Goal: Information Seeking & Learning: Learn about a topic

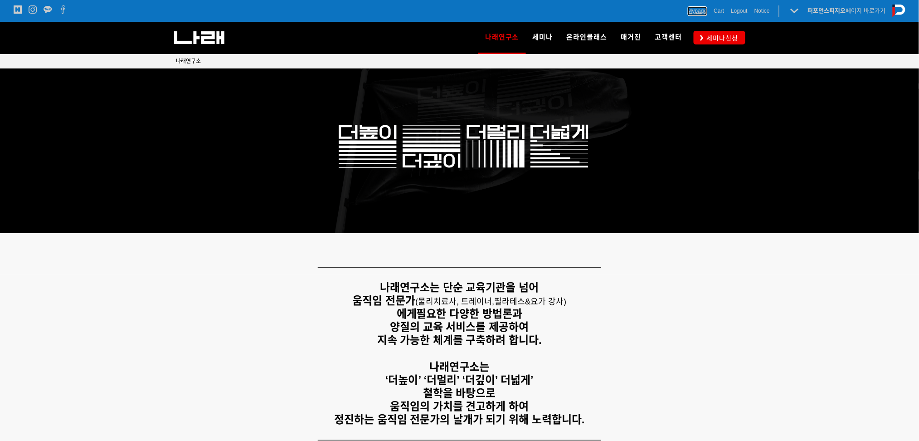
click at [694, 10] on span "Mypage" at bounding box center [697, 10] width 19 height 9
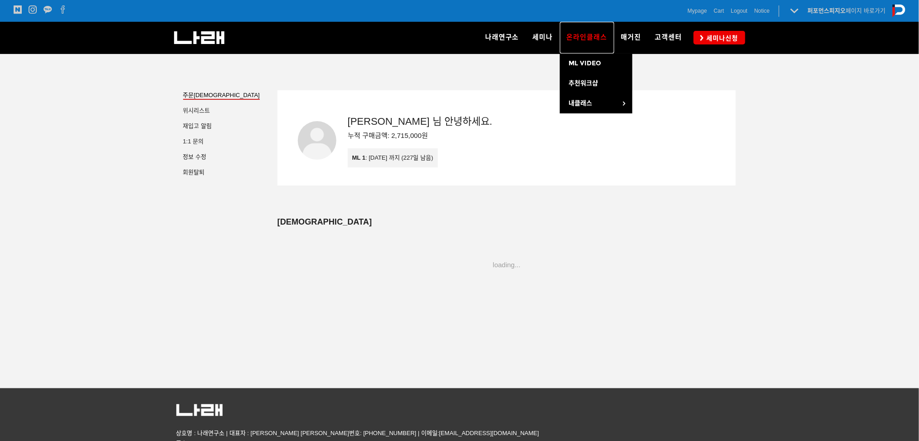
click at [599, 33] on span "온라인클래스" at bounding box center [587, 37] width 41 height 8
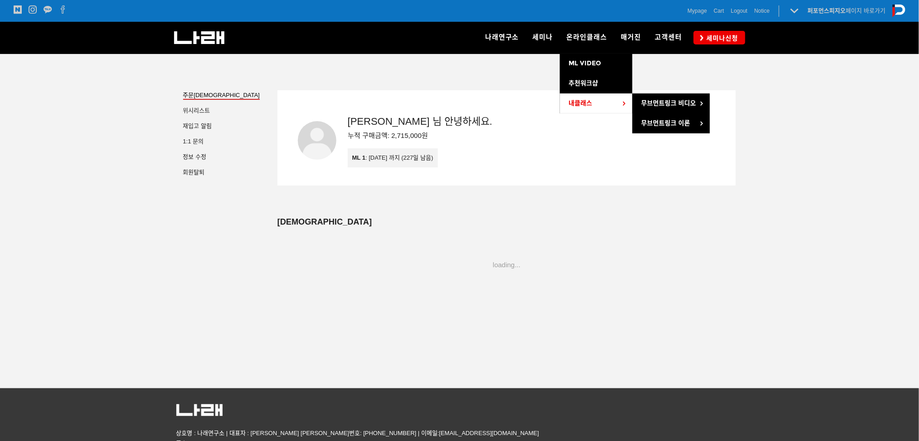
click at [598, 101] on link "내클래스" at bounding box center [596, 103] width 73 height 20
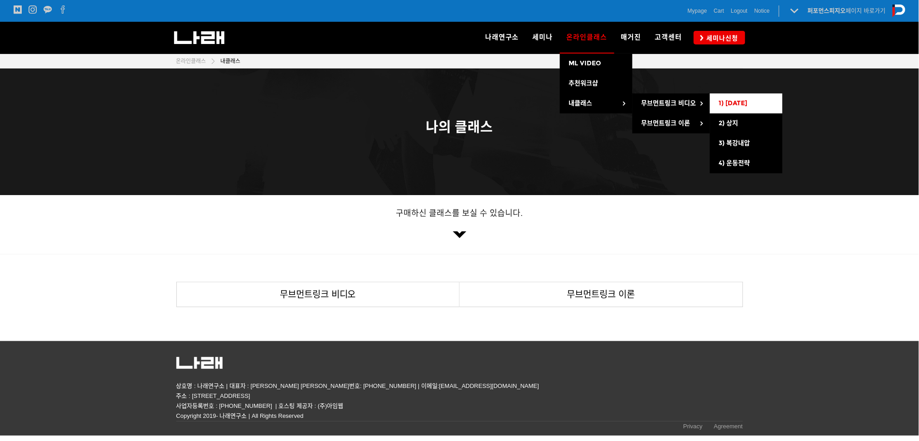
click at [732, 99] on span "1) [DATE]" at bounding box center [733, 103] width 29 height 8
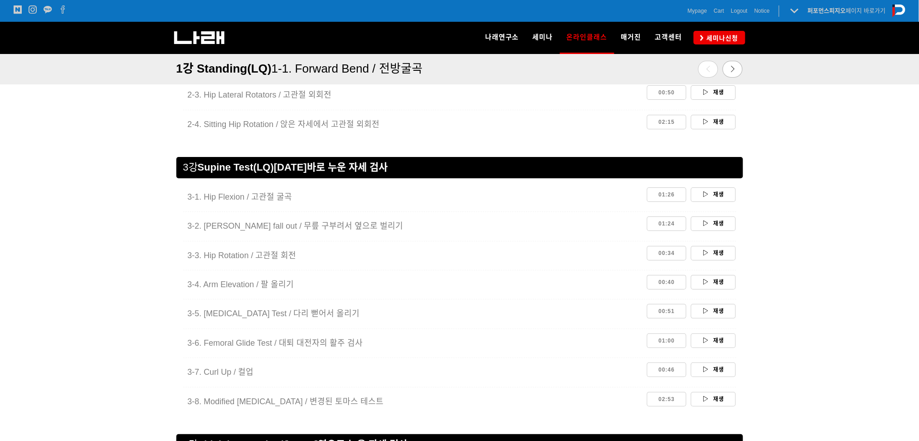
scroll to position [1134, 0]
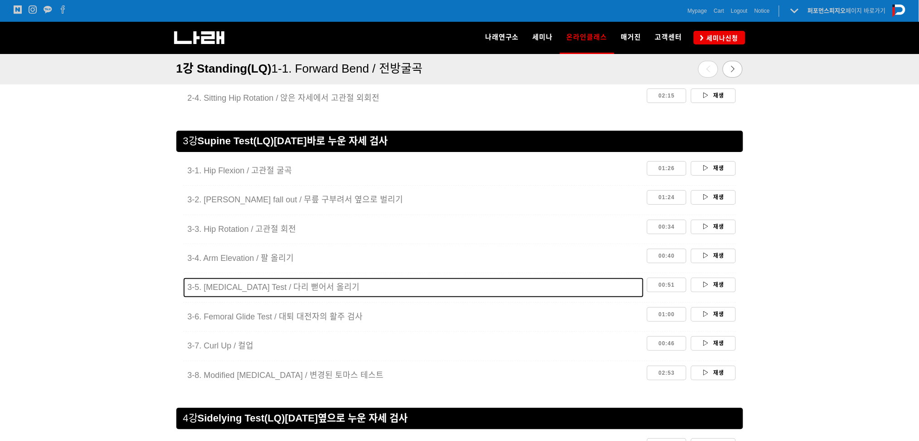
click at [291, 280] on div "3- 5. Straight Leg Raise Test / 다리 뻗어서 올리기" at bounding box center [414, 286] width 452 height 19
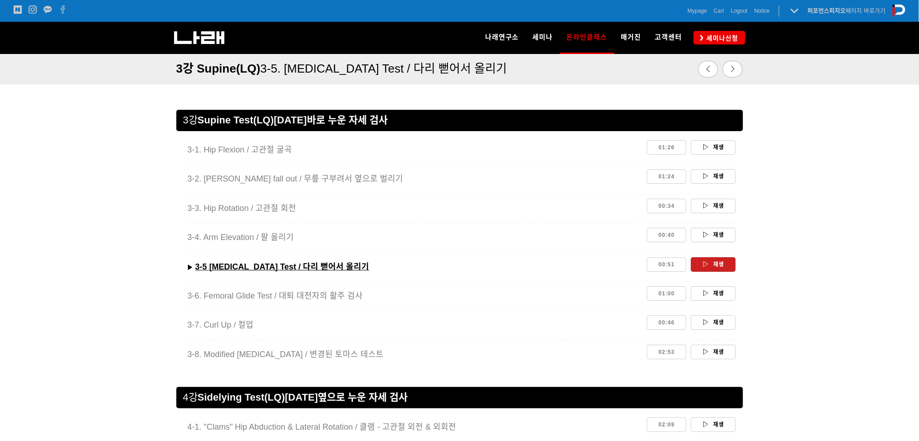
scroll to position [1088, 0]
